Goal: Information Seeking & Learning: Learn about a topic

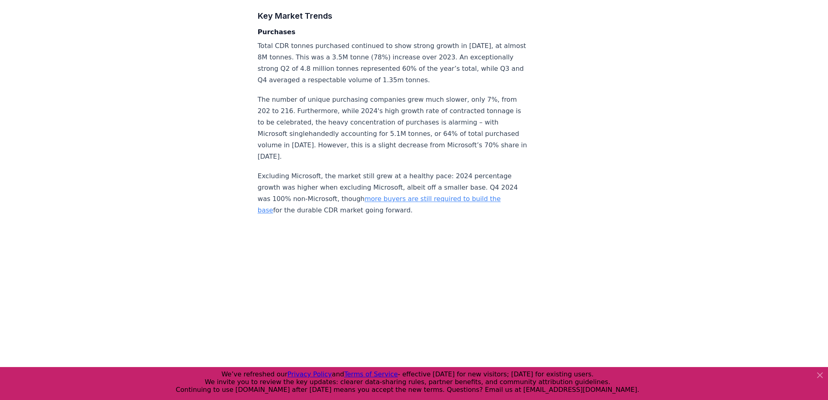
scroll to position [1466, 0]
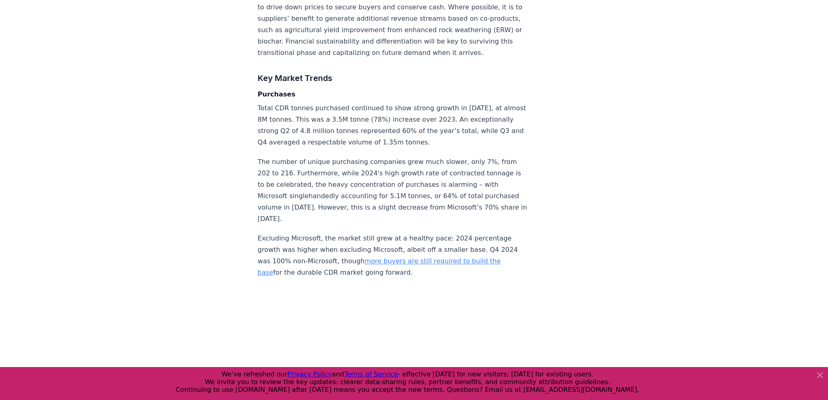
click at [330, 156] on p "The number of unique purchasing companies grew much slower, only 7%, from 202 t…" at bounding box center [393, 190] width 270 height 68
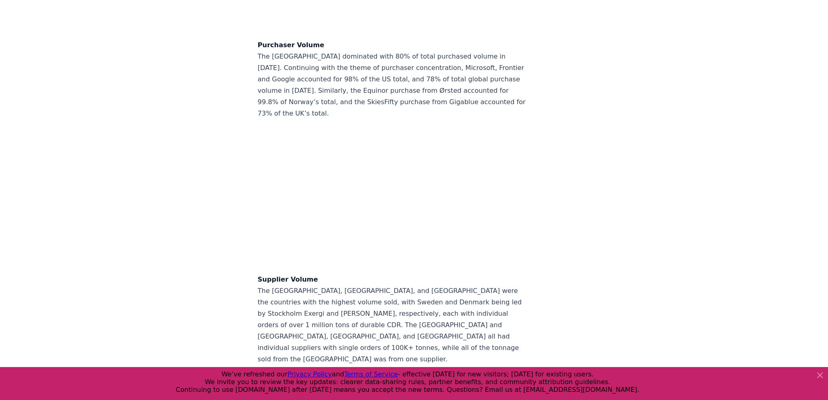
scroll to position [6801, 0]
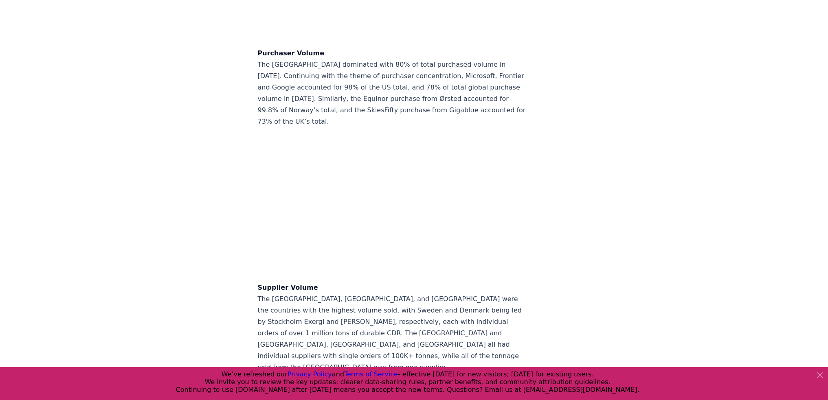
click at [391, 318] on p "Supplier Volume The [GEOGRAPHIC_DATA], [GEOGRAPHIC_DATA], and [GEOGRAPHIC_DATA]…" at bounding box center [393, 327] width 270 height 91
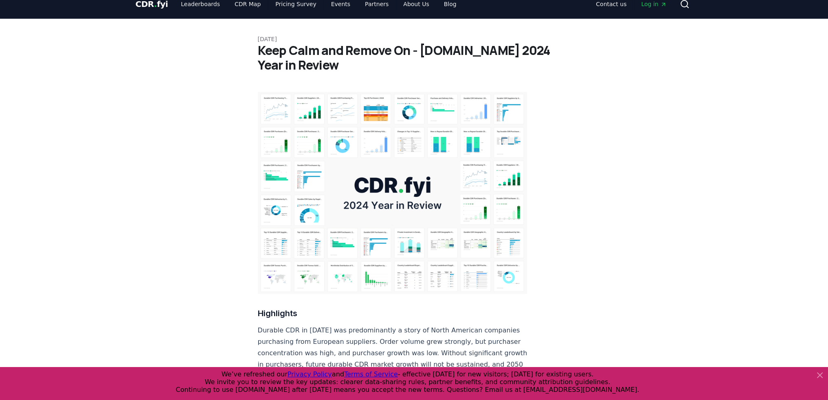
scroll to position [0, 0]
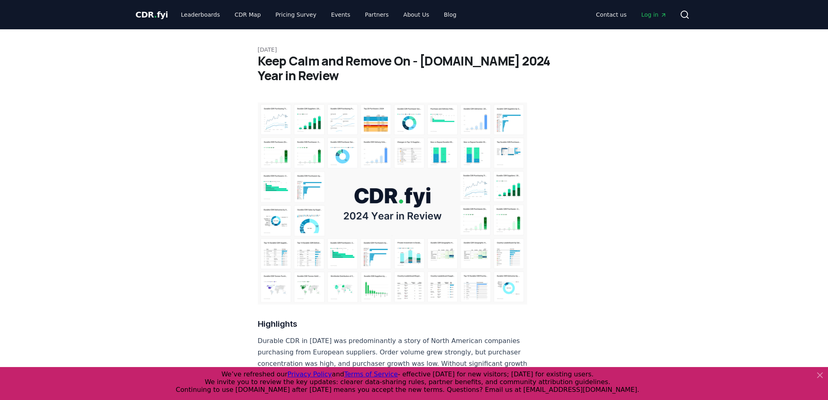
click at [379, 336] on p "Durable CDR in [DATE] was predominantly a story of North American companies pur…" at bounding box center [393, 364] width 270 height 57
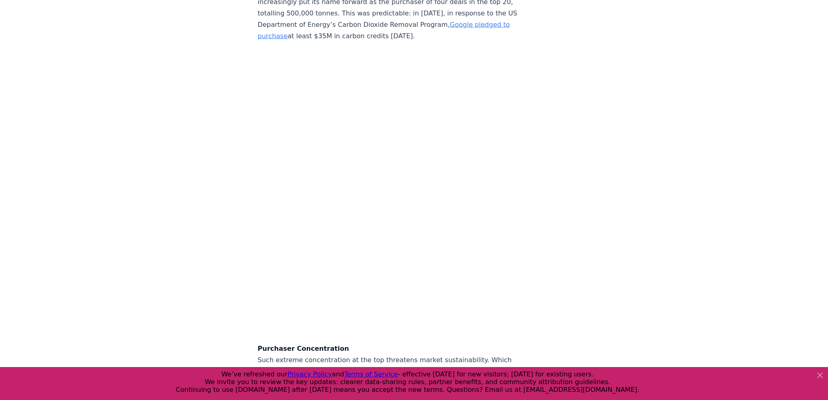
scroll to position [2240, 0]
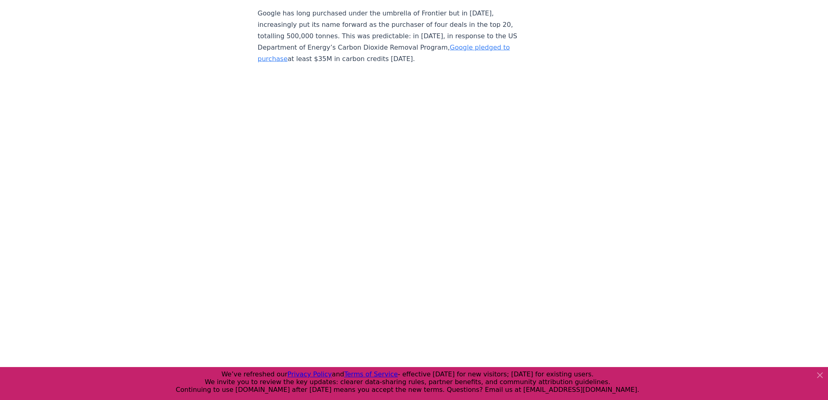
drag, startPoint x: 399, startPoint y: 112, endPoint x: 612, endPoint y: 198, distance: 230.2
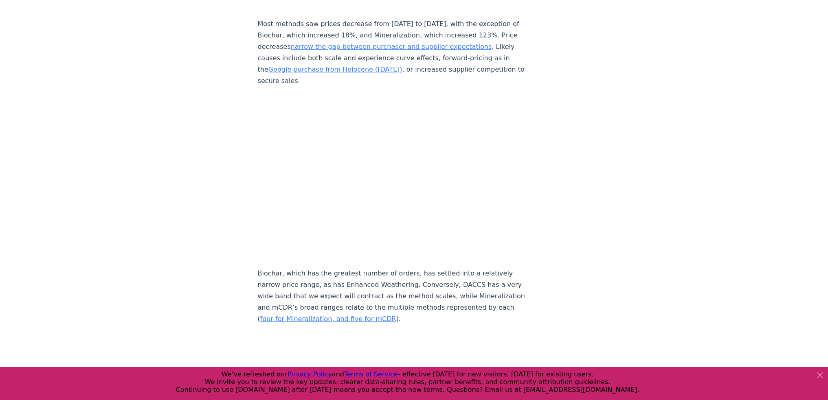
scroll to position [3665, 0]
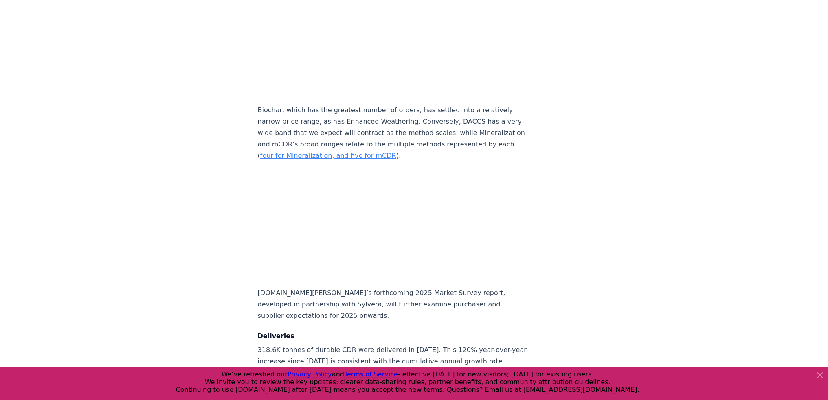
scroll to position [3828, 0]
drag, startPoint x: 492, startPoint y: 185, endPoint x: 626, endPoint y: 140, distance: 142.2
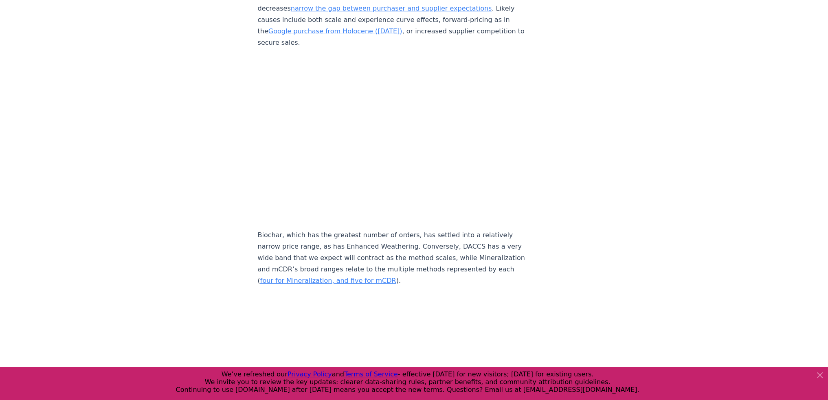
scroll to position [3665, 0]
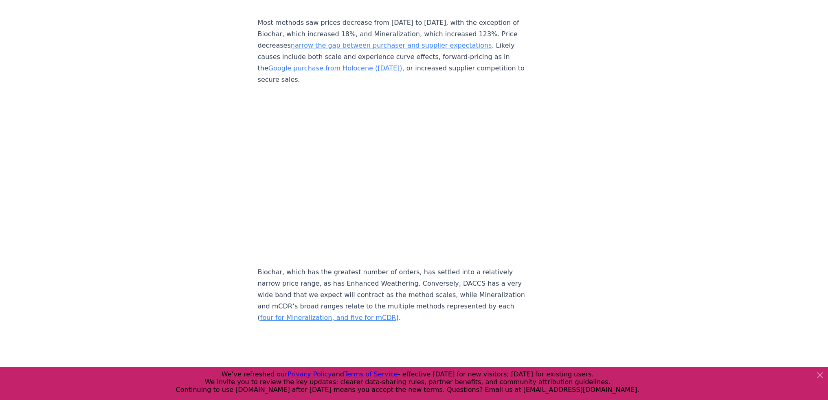
click at [413, 273] on p "Biochar, which has the greatest number of orders, has settled into a relatively…" at bounding box center [393, 295] width 270 height 57
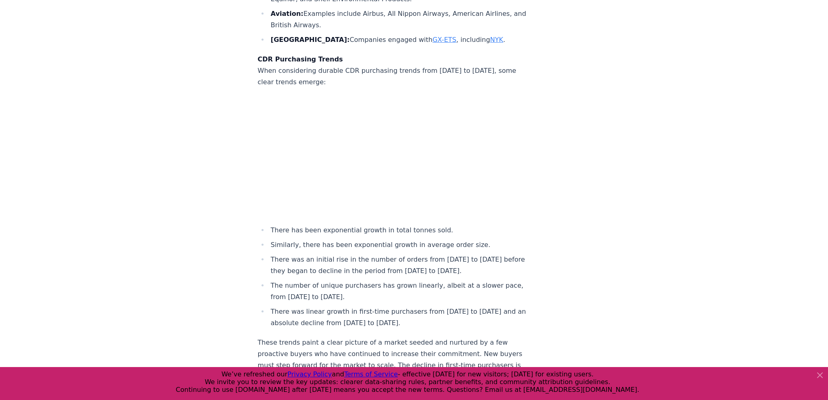
scroll to position [2973, 0]
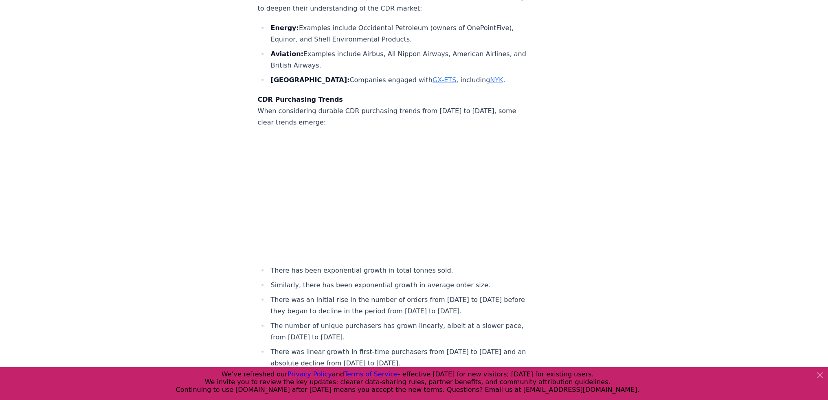
click at [331, 294] on li "There was an initial rise in the number of orders from [DATE] to [DATE] before …" at bounding box center [397, 305] width 259 height 23
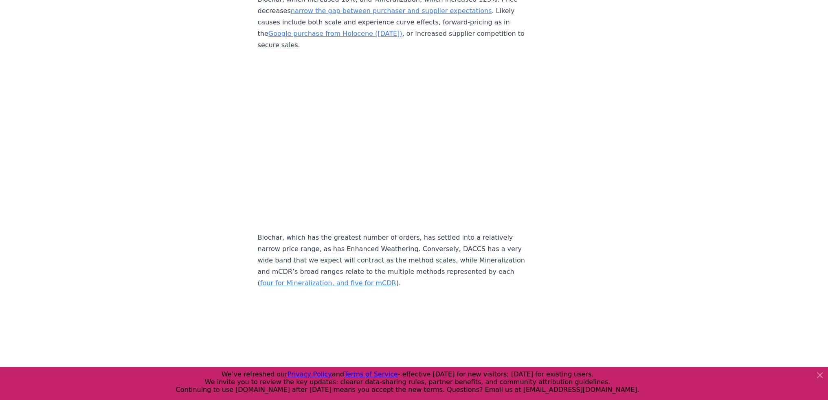
scroll to position [3639, 0]
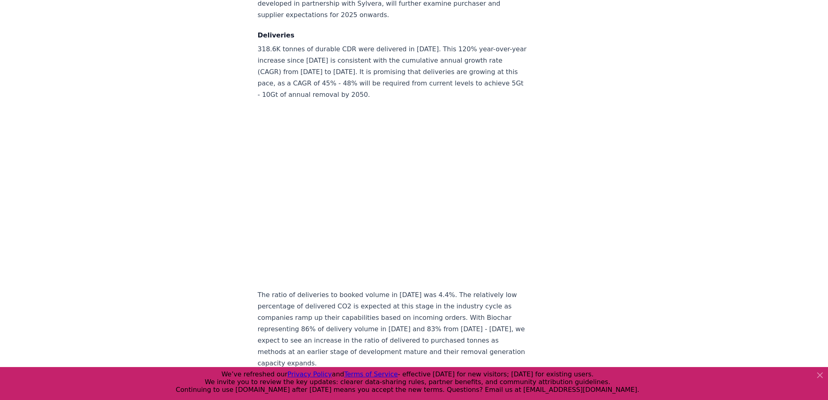
scroll to position [4128, 0]
